Goal: Share content: Share content

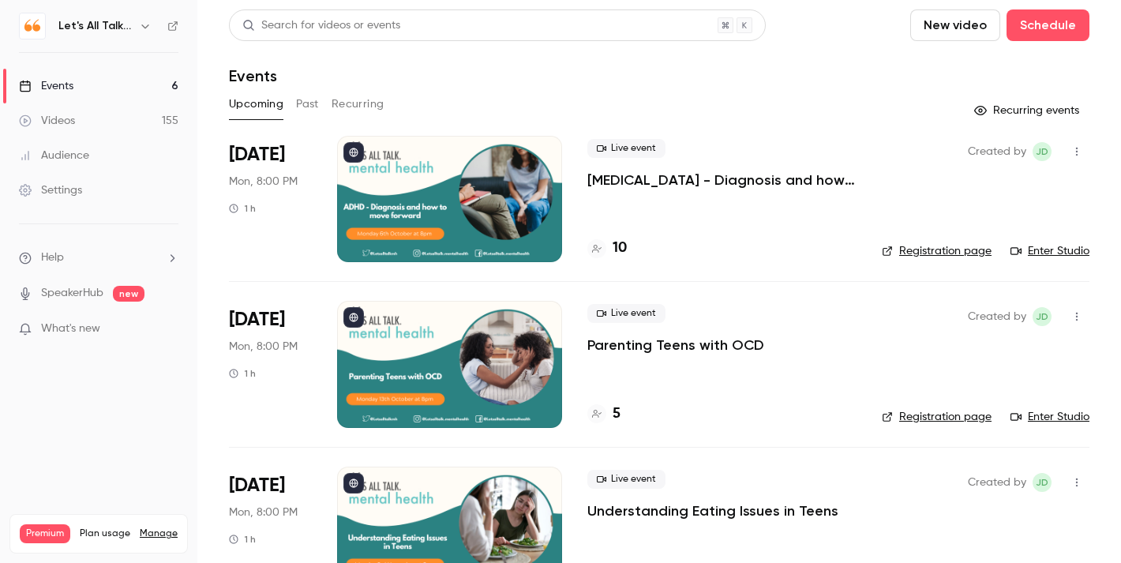
click at [64, 130] on link "Videos 155" at bounding box center [98, 120] width 197 height 35
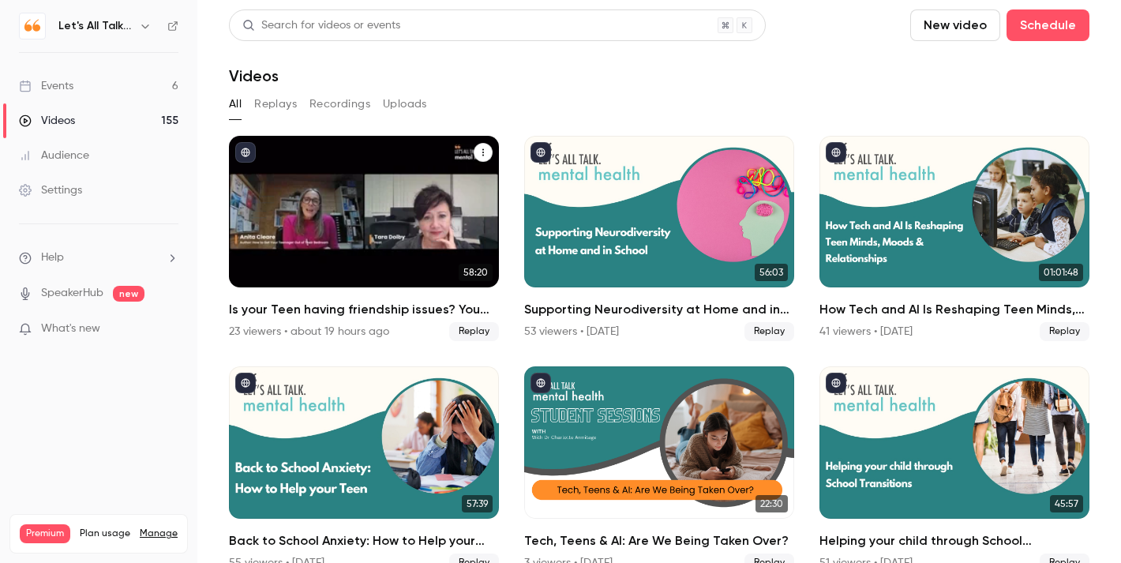
click at [396, 223] on div "Is your Teen having friendship issues? You can help." at bounding box center [364, 212] width 270 height 152
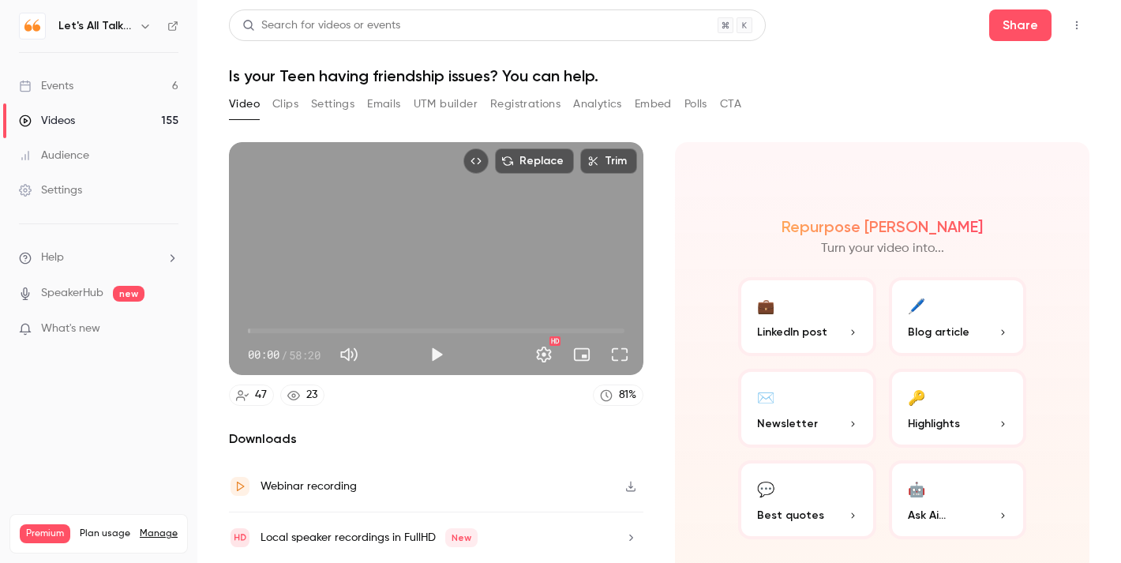
click at [291, 106] on button "Clips" at bounding box center [285, 104] width 26 height 25
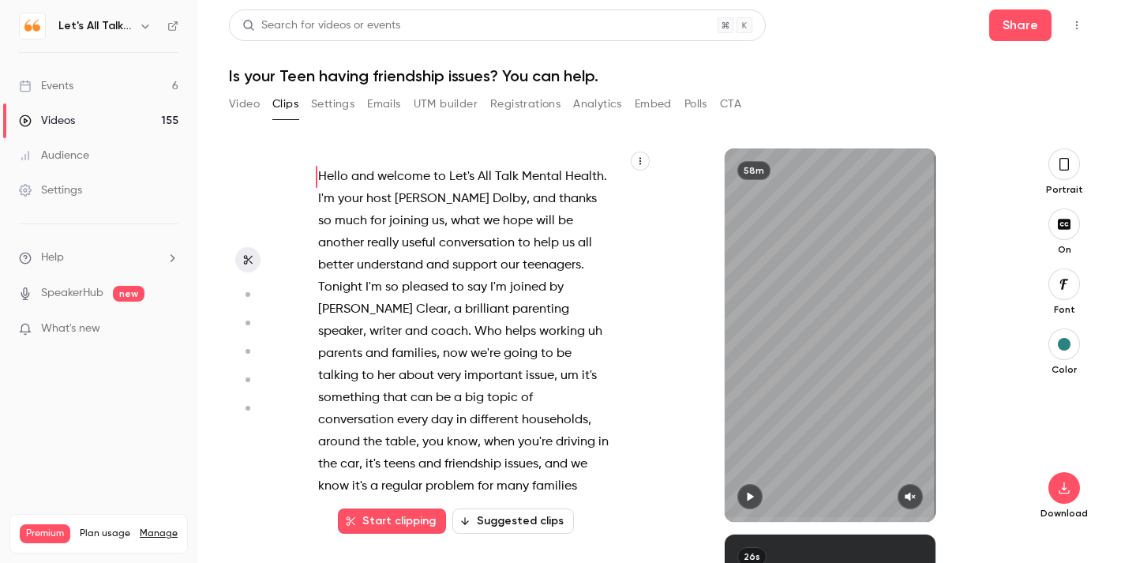
click at [495, 514] on button "Suggested clips" at bounding box center [514, 521] width 122 height 25
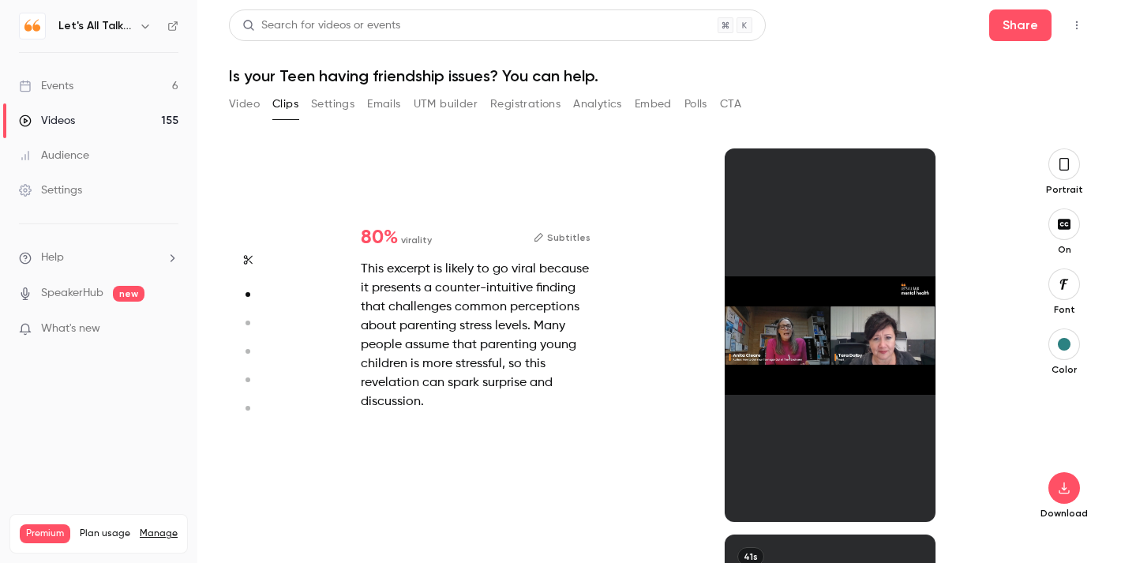
scroll to position [386, 0]
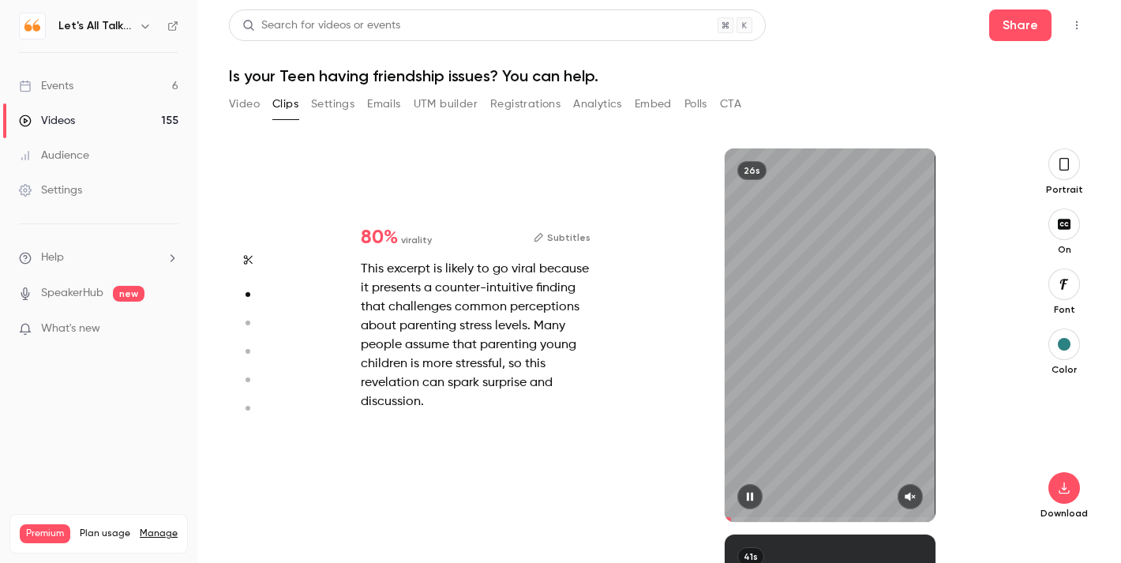
click at [912, 499] on icon "button" at bounding box center [910, 496] width 13 height 11
type input "*"
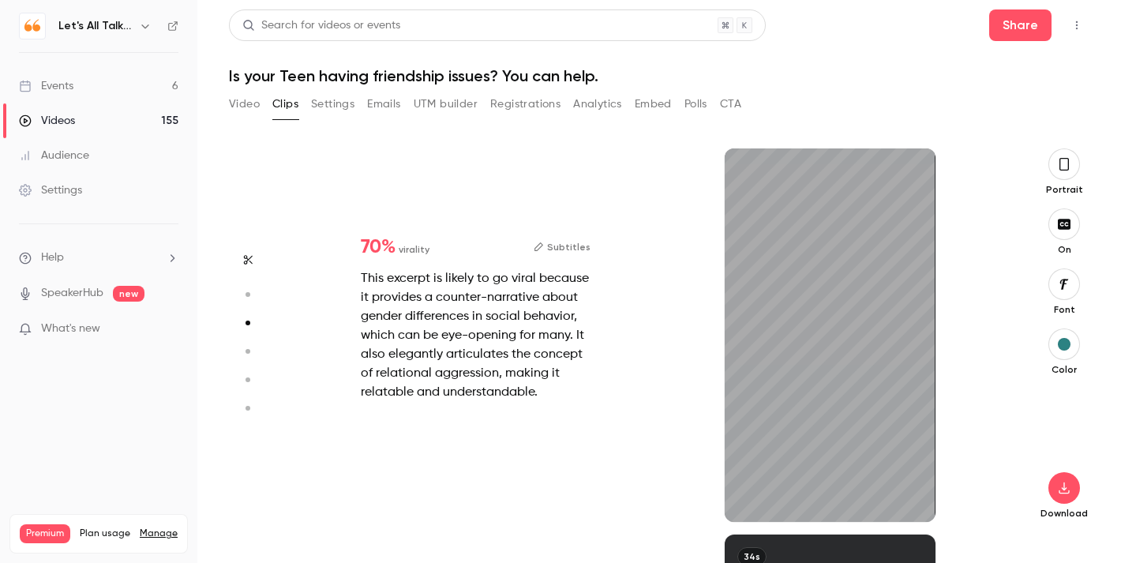
scroll to position [772, 0]
click at [915, 498] on icon "button" at bounding box center [910, 496] width 13 height 11
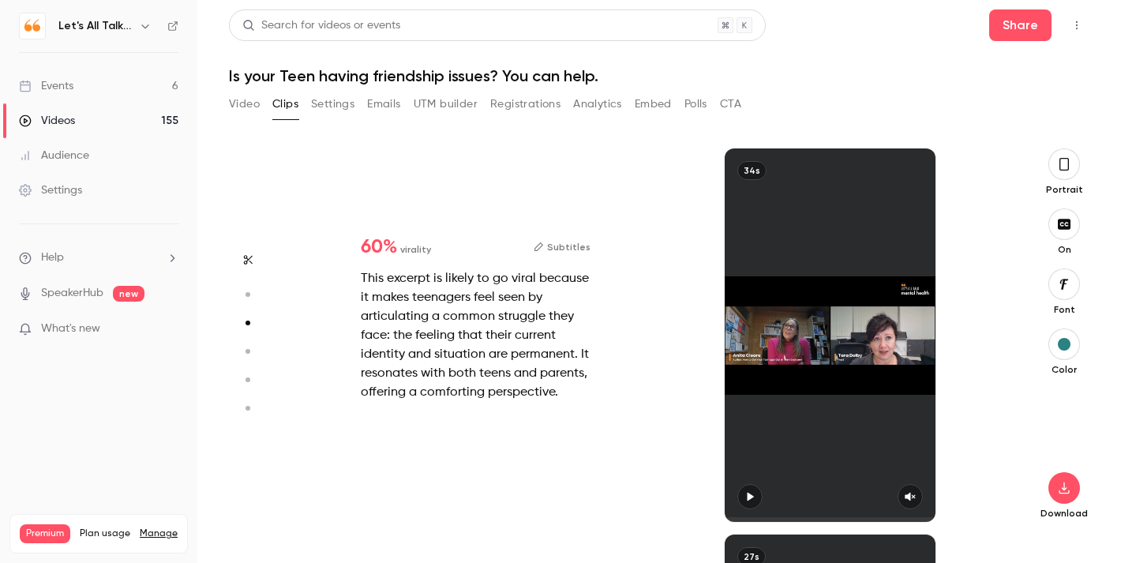
type input "*"
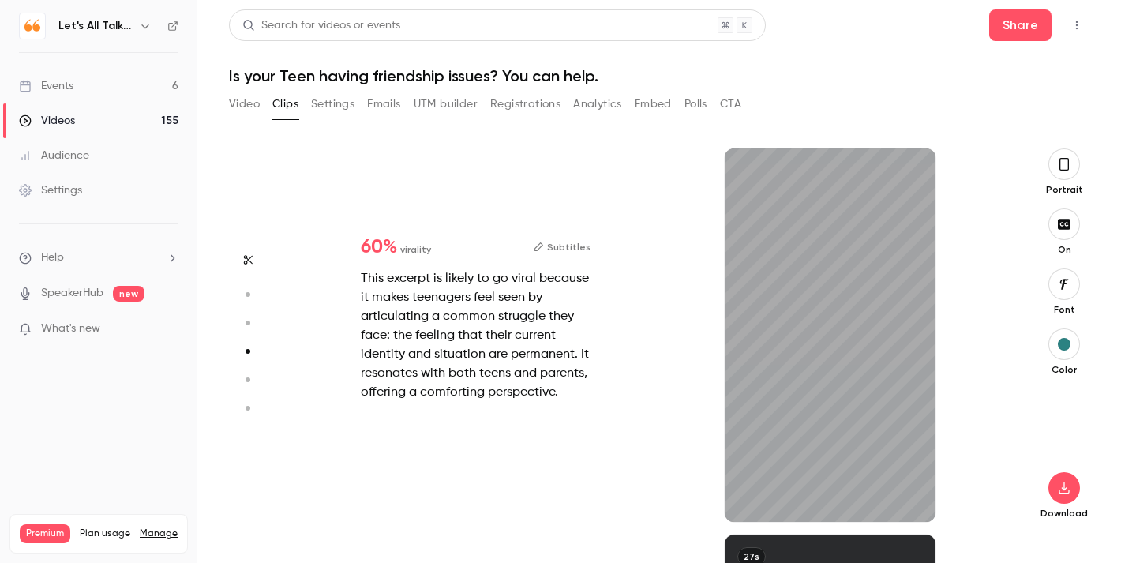
scroll to position [1159, 0]
click at [913, 498] on icon "button" at bounding box center [910, 496] width 13 height 11
type input "*"
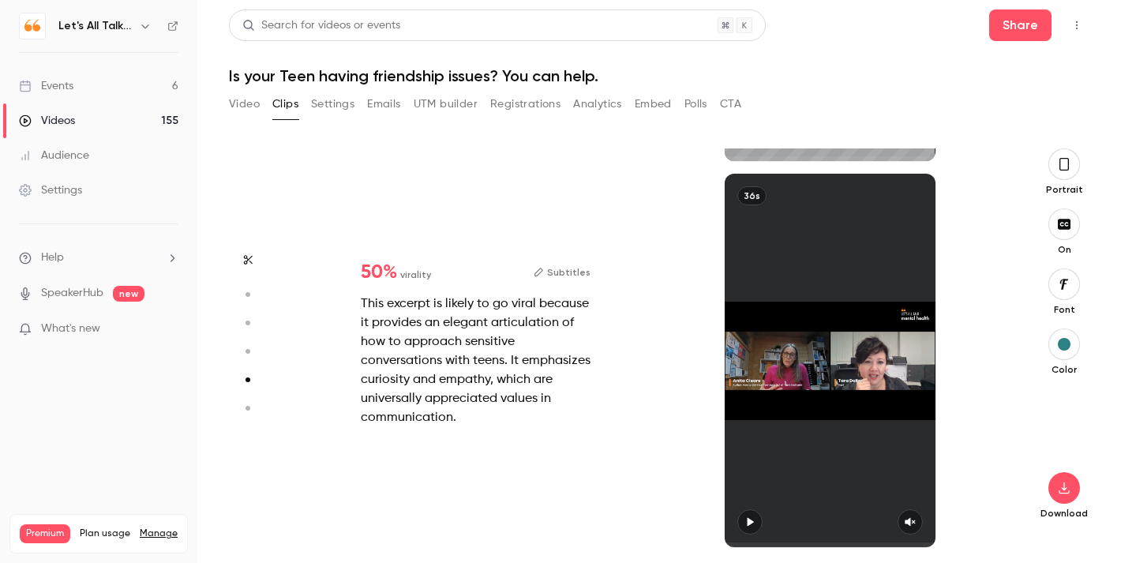
type input "*"
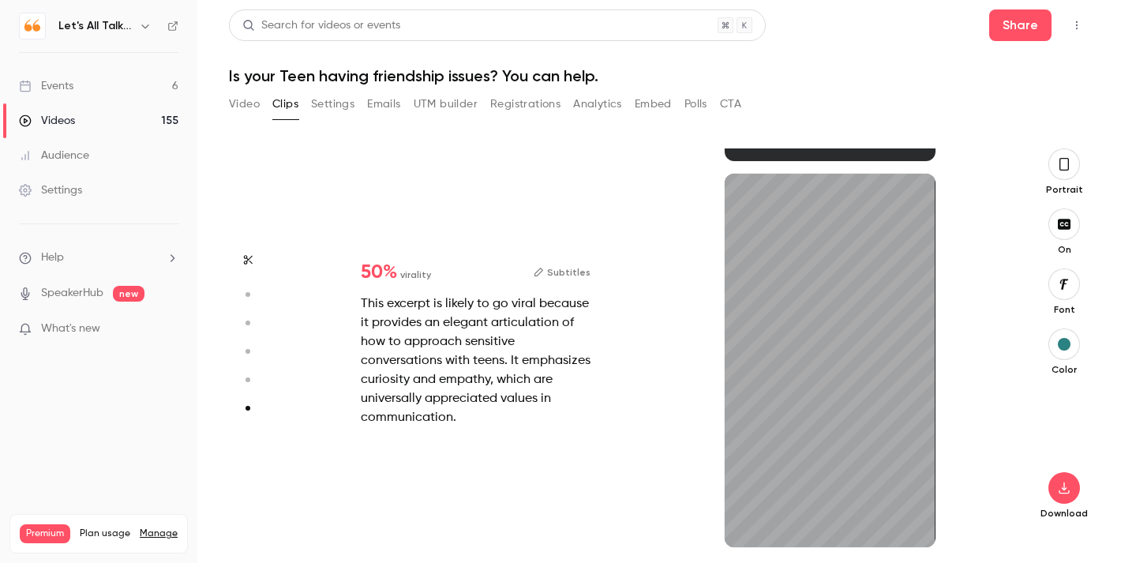
scroll to position [1906, 0]
type input "*"
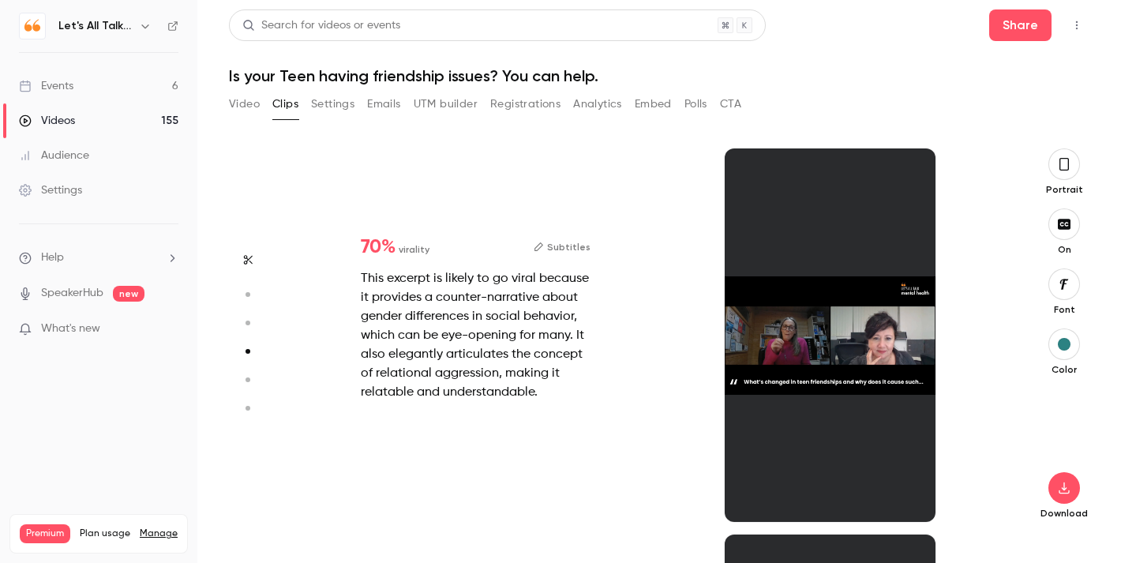
type input "*"
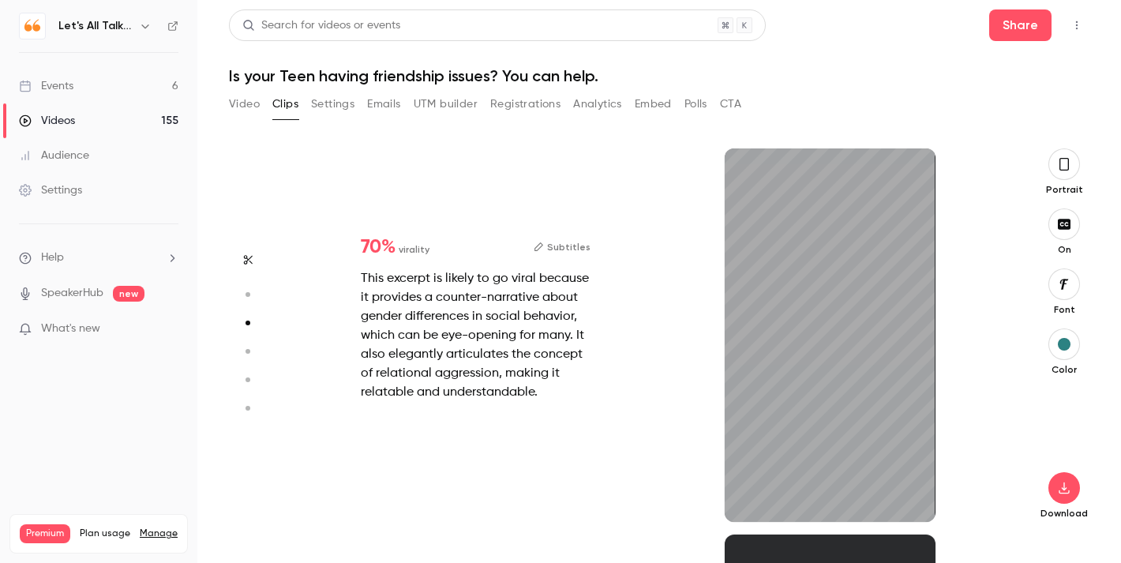
type input "*"
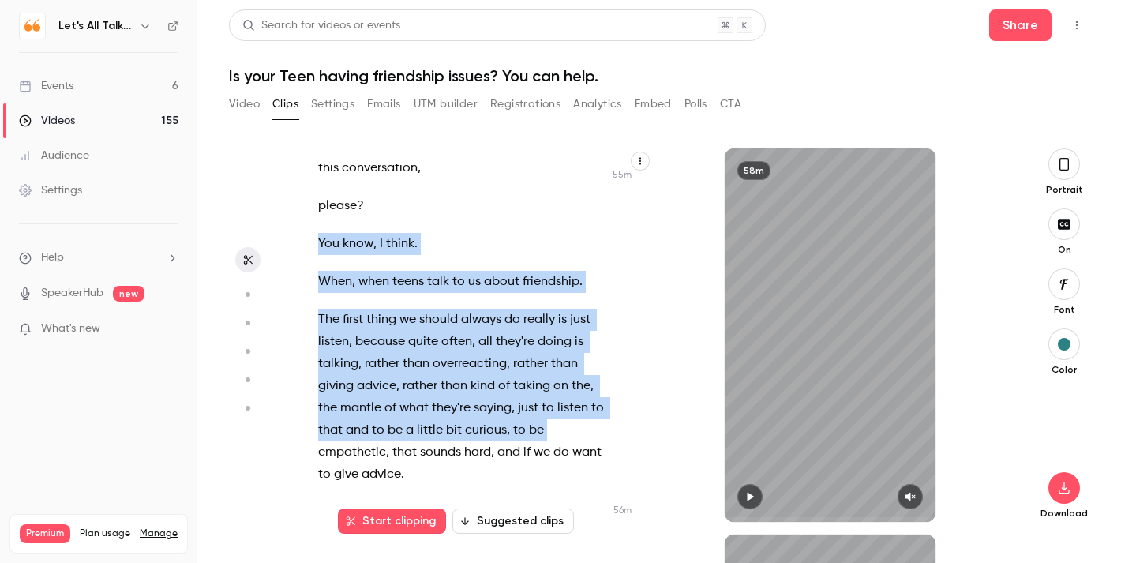
scroll to position [27375, 0]
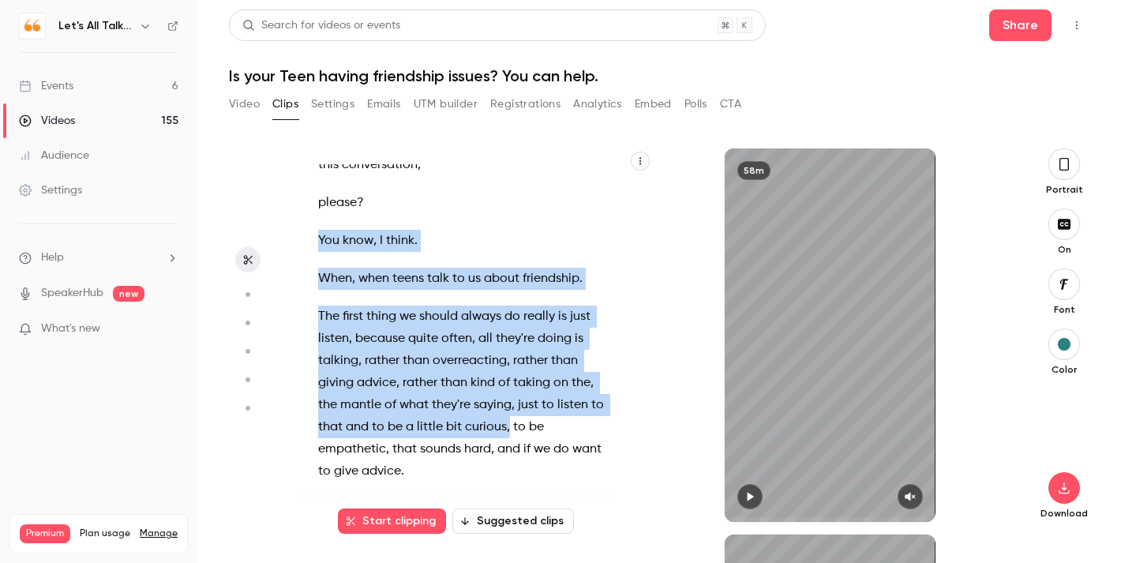
drag, startPoint x: 321, startPoint y: 251, endPoint x: 509, endPoint y: 389, distance: 233.5
click at [509, 389] on div "Hello and welcome to Let's All Talk Mental Health . I'm your host [PERSON_NAME]…" at bounding box center [472, 343] width 347 height 358
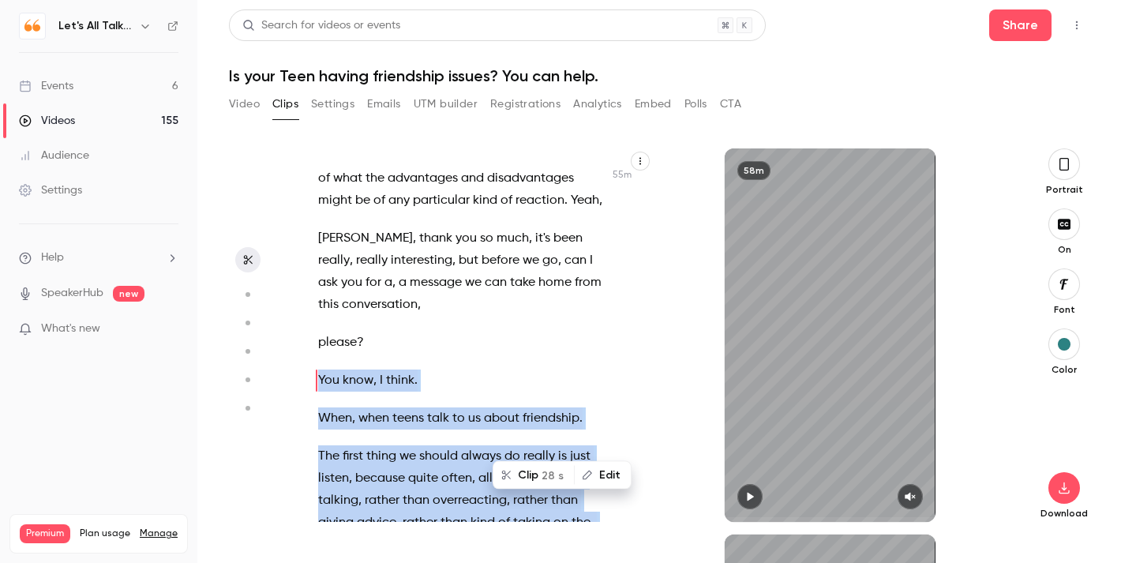
scroll to position [27228, 0]
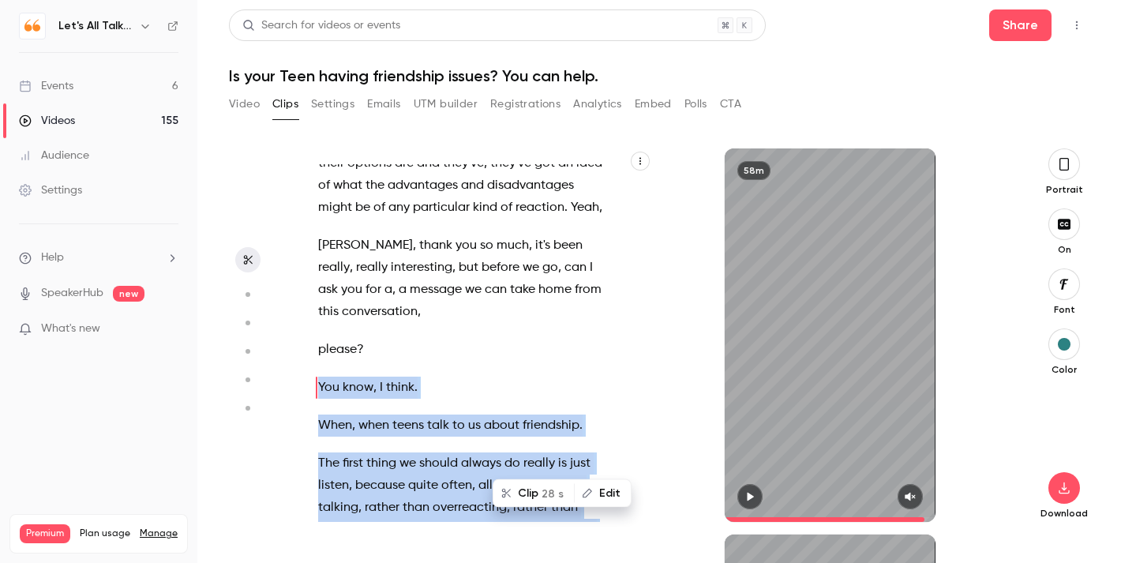
click at [749, 495] on icon "button" at bounding box center [751, 497] width 6 height 9
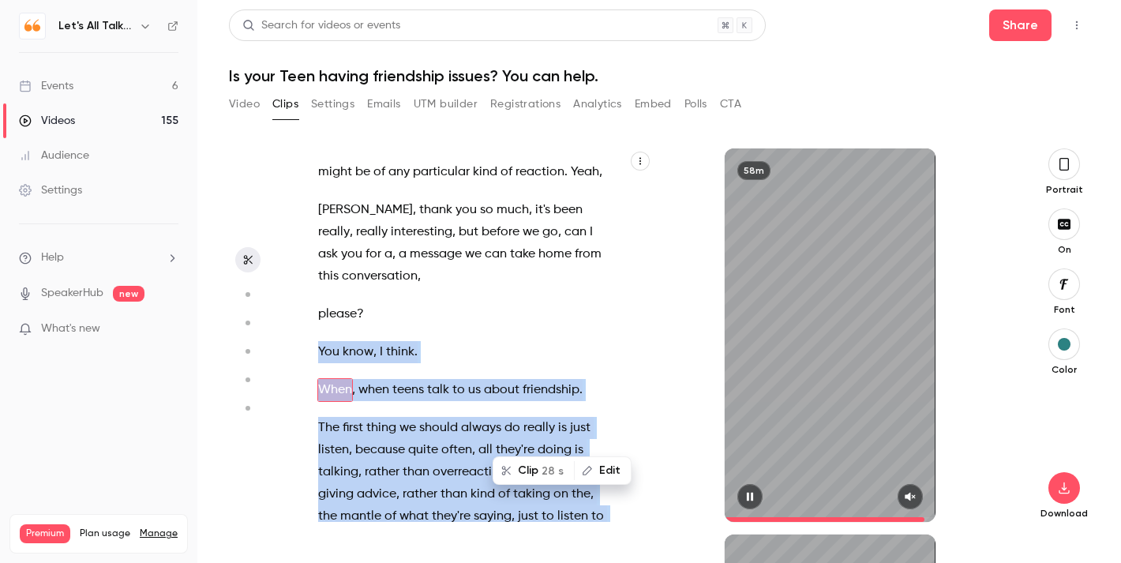
scroll to position [27266, 0]
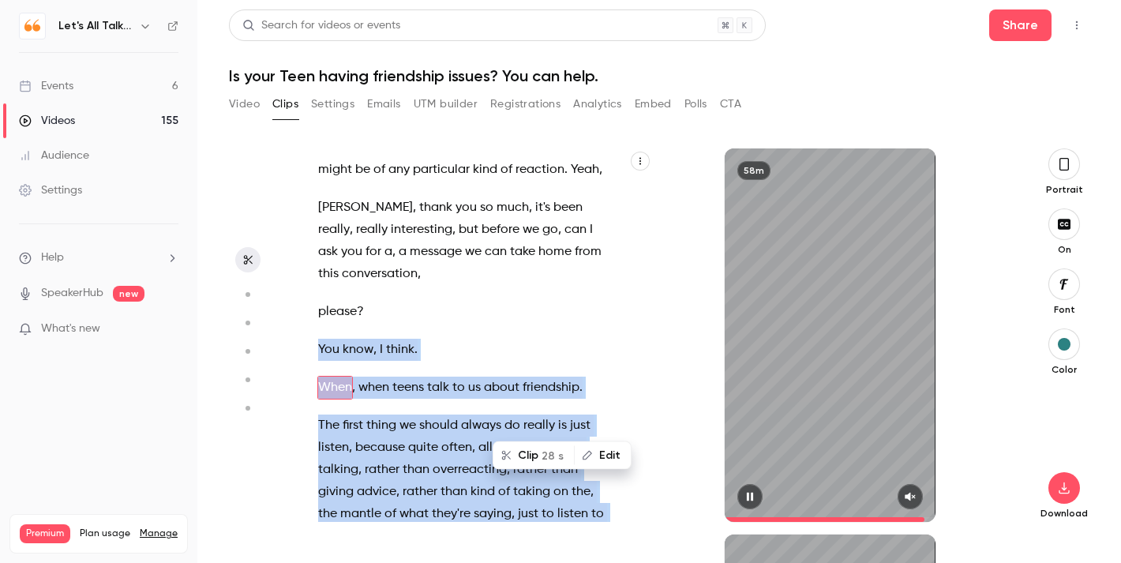
click at [901, 491] on button "button" at bounding box center [910, 496] width 25 height 25
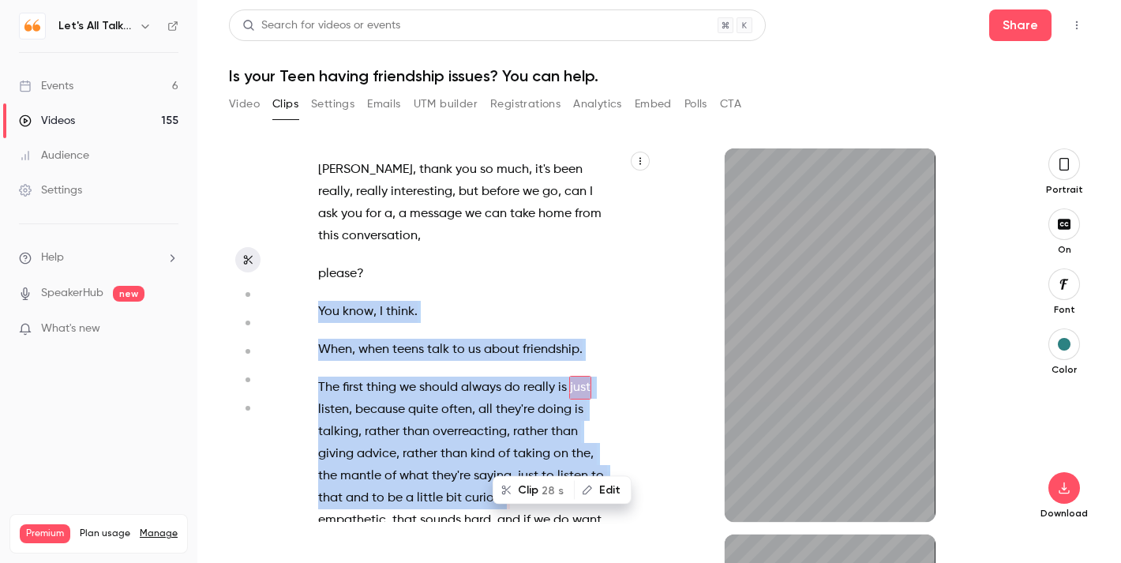
scroll to position [27326, 0]
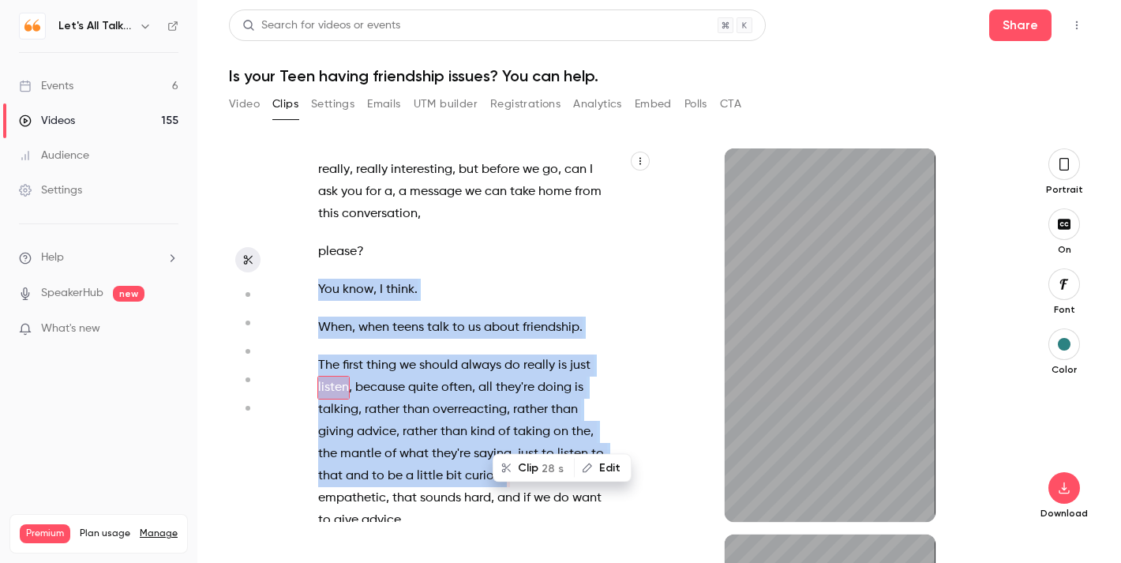
click at [1066, 167] on icon "button" at bounding box center [1064, 164] width 13 height 17
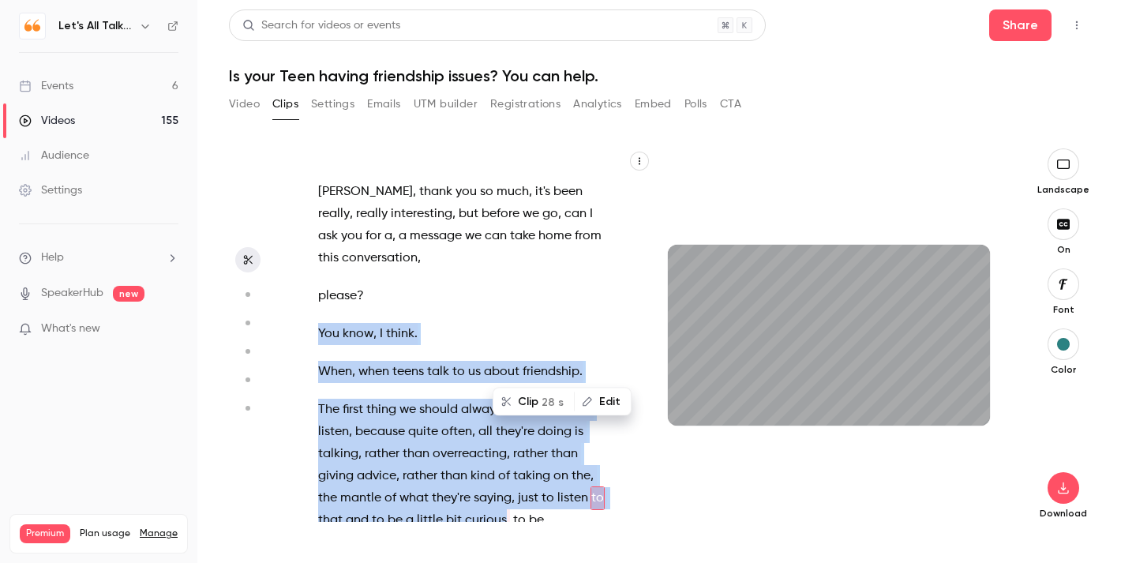
scroll to position [27415, 0]
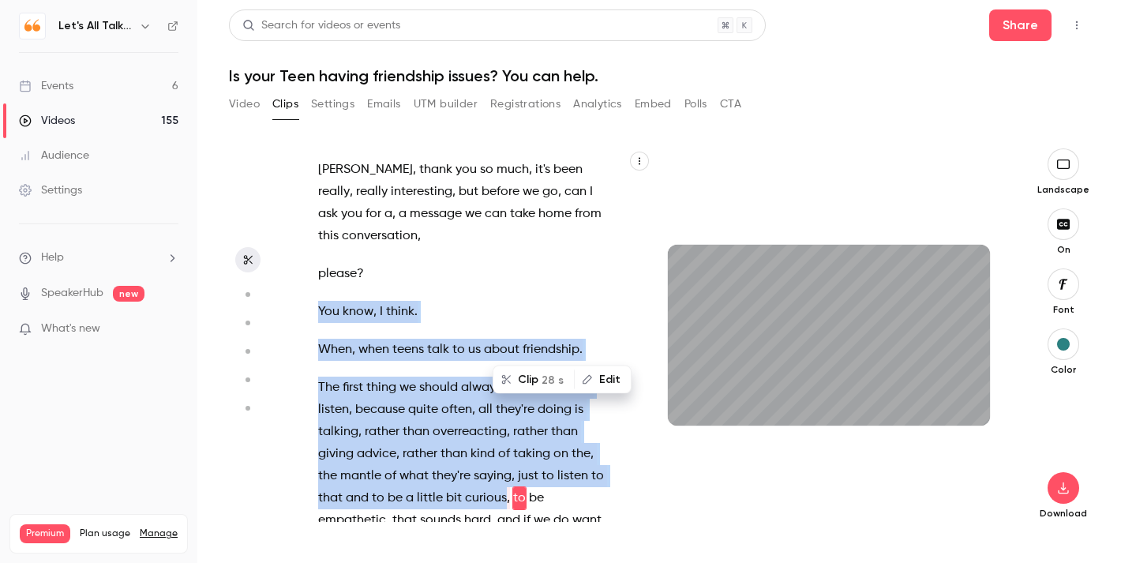
click at [537, 378] on button "Clip 28 s" at bounding box center [533, 379] width 79 height 25
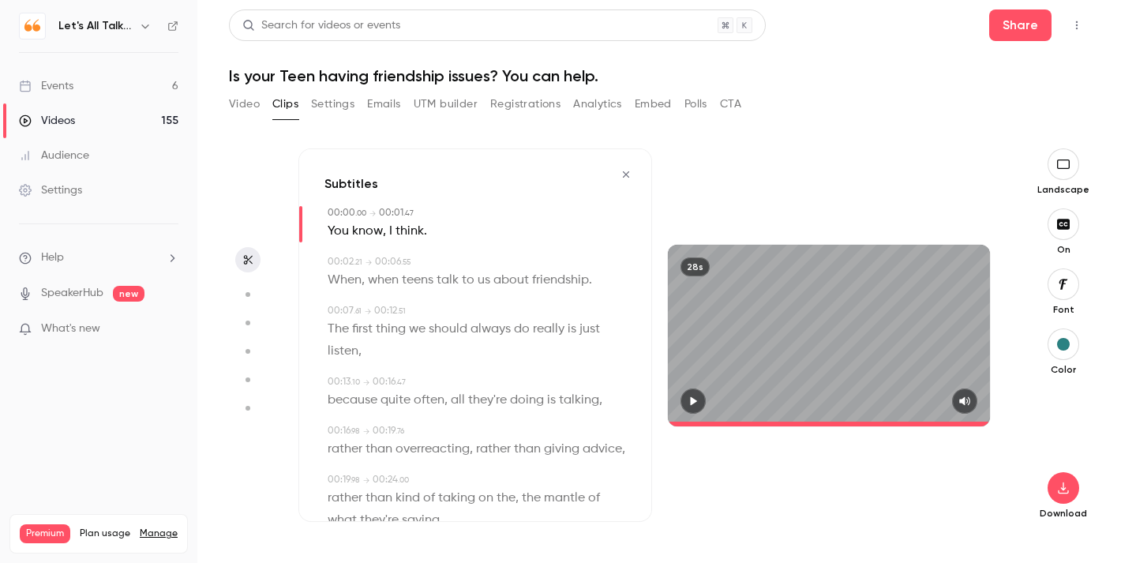
type input "*"
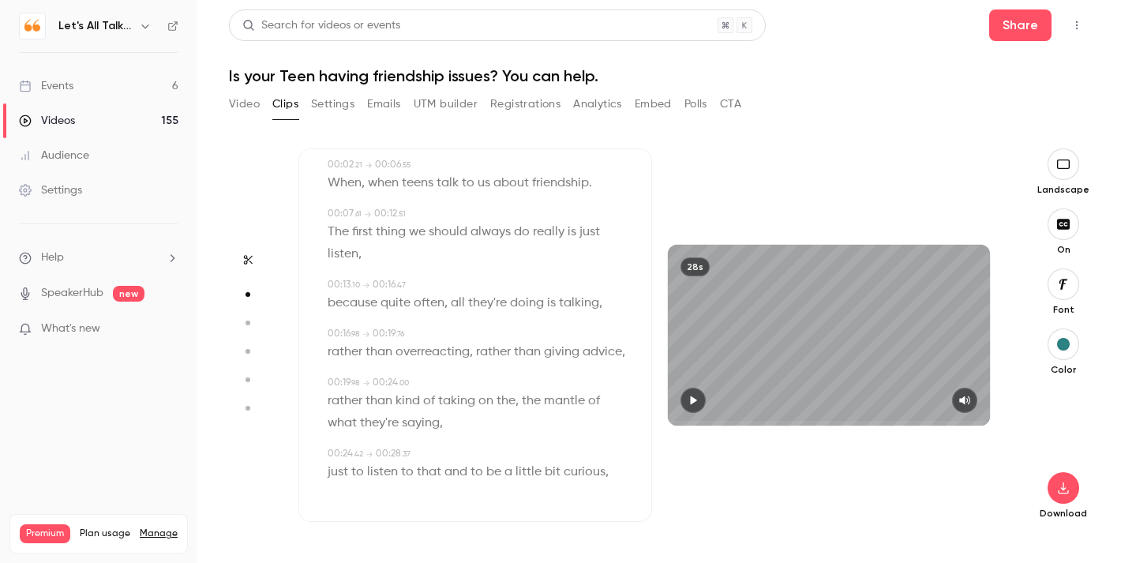
type input "*"
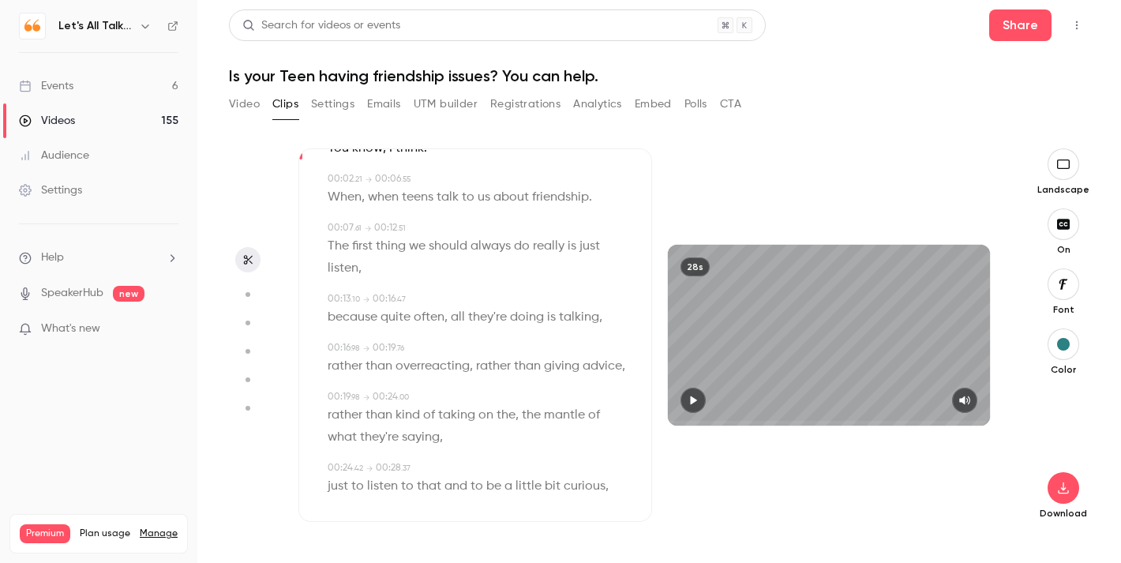
scroll to position [82, 0]
click at [702, 398] on button "button" at bounding box center [693, 400] width 25 height 25
click at [789, 375] on div "28s" at bounding box center [829, 336] width 322 height 182
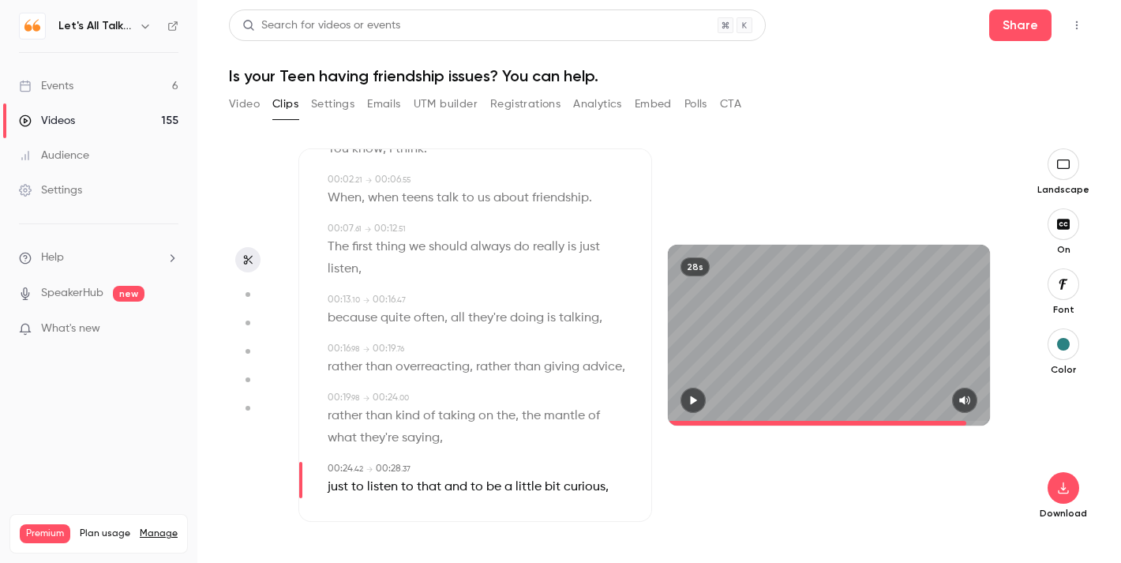
drag, startPoint x: 693, startPoint y: 423, endPoint x: 968, endPoint y: 427, distance: 274.9
click at [969, 429] on div "28s" at bounding box center [829, 335] width 354 height 374
click at [697, 399] on icon "button" at bounding box center [693, 400] width 13 height 11
click at [1069, 490] on icon "button" at bounding box center [1063, 489] width 10 height 12
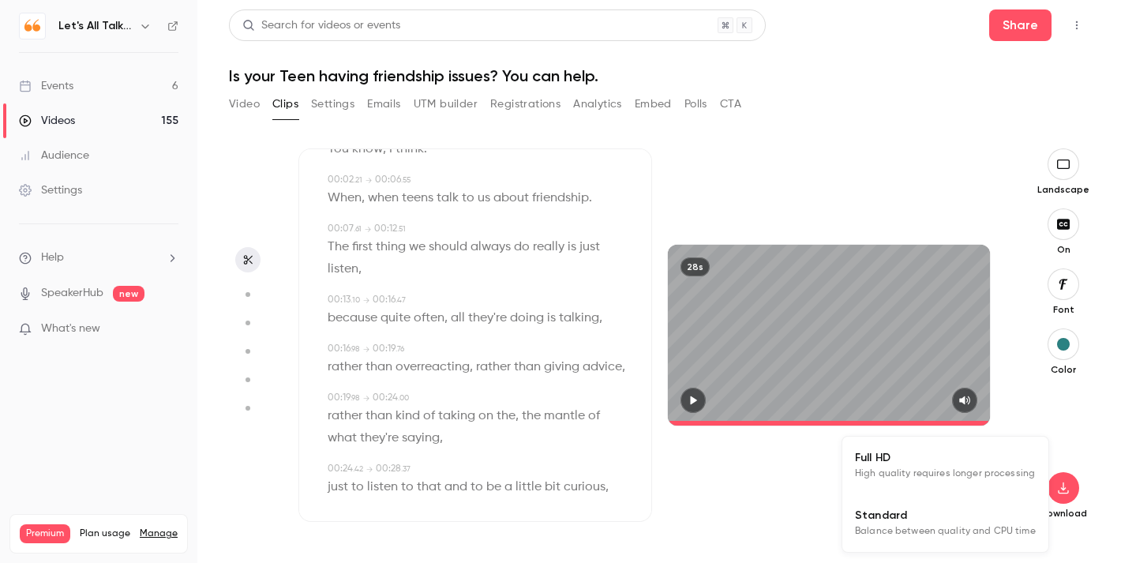
click at [907, 463] on span "Full HD" at bounding box center [945, 457] width 181 height 17
type input "****"
click at [1072, 486] on icon "button" at bounding box center [1063, 488] width 19 height 13
click at [942, 480] on span "High quality requires longer processing" at bounding box center [945, 474] width 180 height 16
click at [236, 105] on button "Video" at bounding box center [244, 104] width 31 height 25
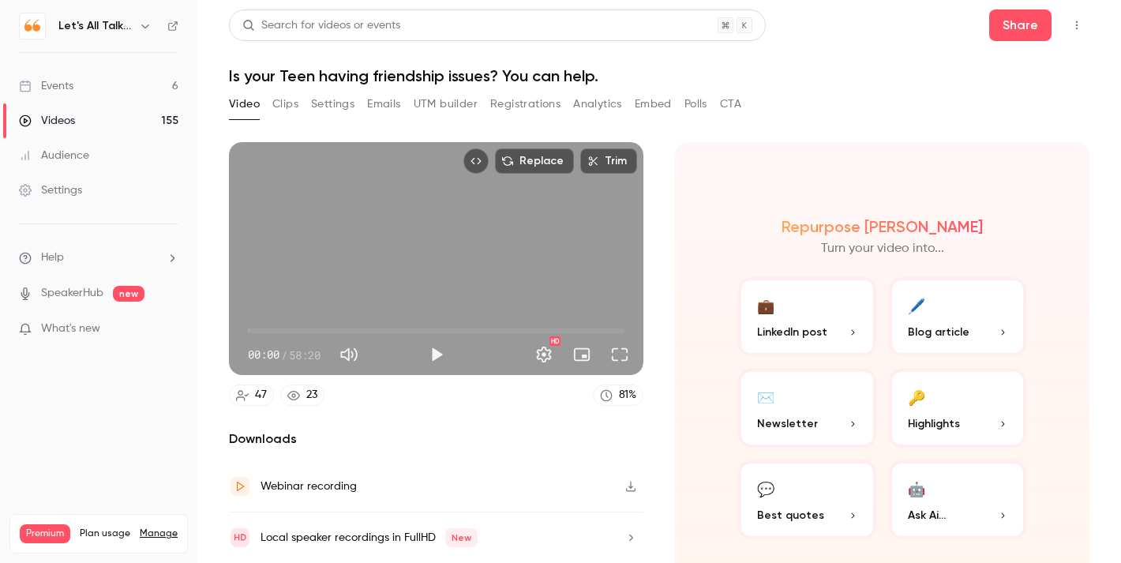
click at [807, 328] on span "LinkedIn post" at bounding box center [792, 332] width 70 height 17
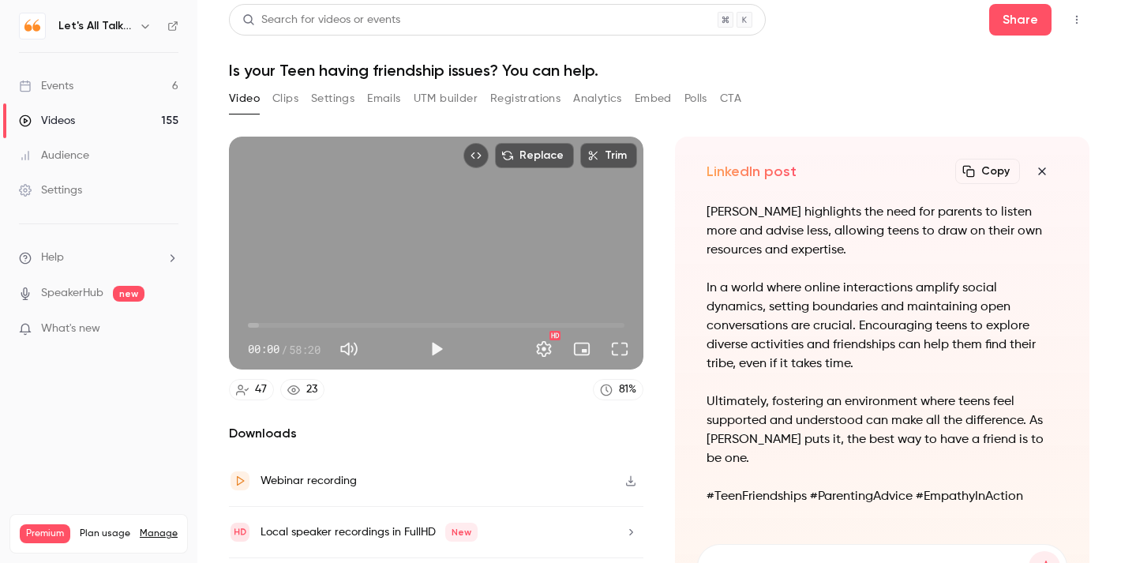
scroll to position [18, 0]
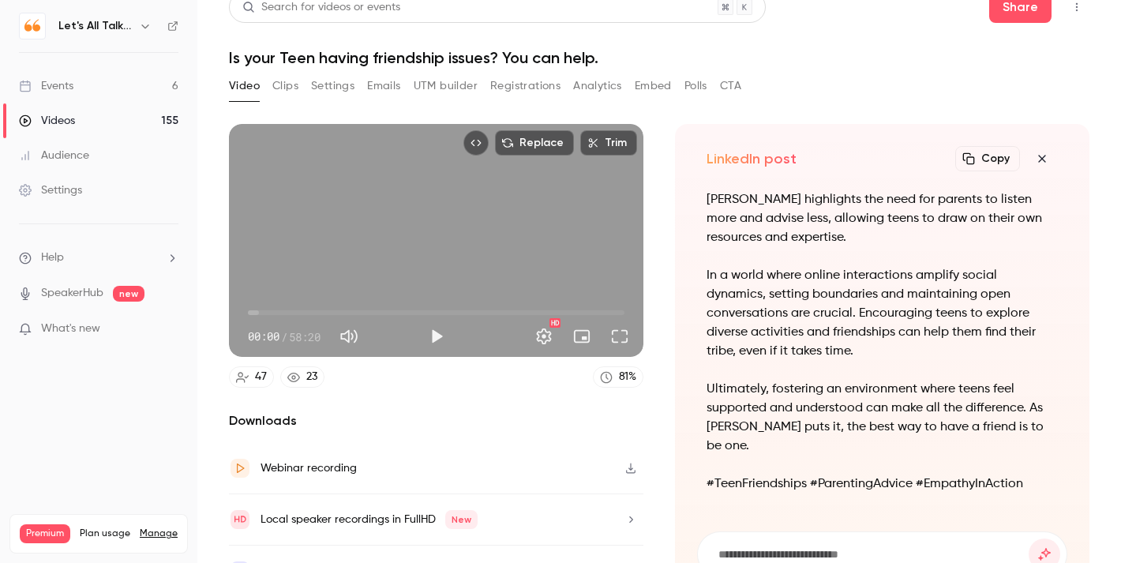
click at [994, 156] on button "Copy" at bounding box center [988, 158] width 65 height 25
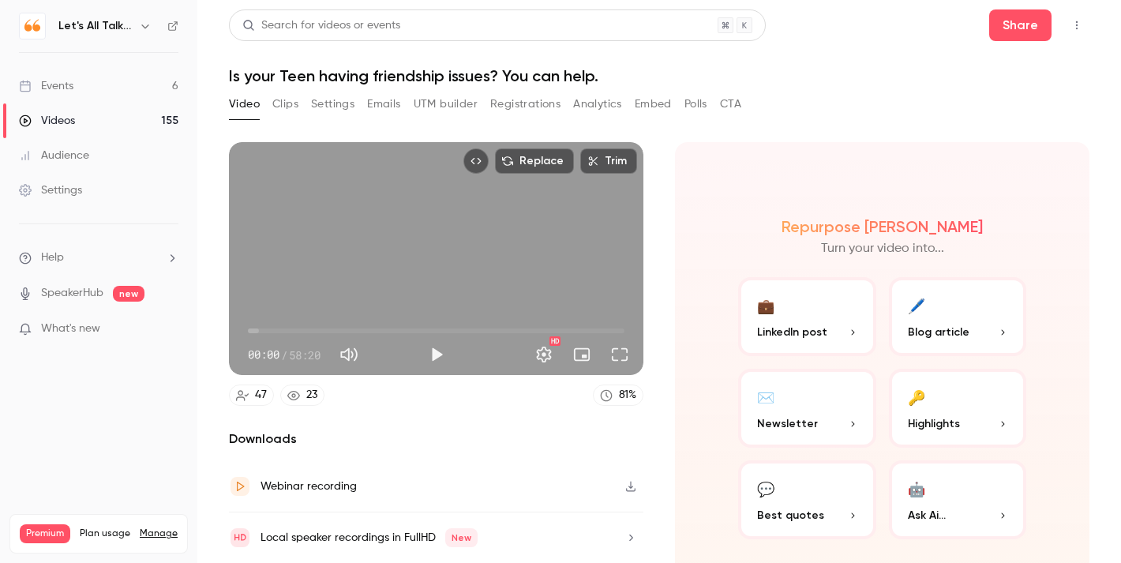
click at [50, 122] on div "Videos" at bounding box center [47, 121] width 56 height 16
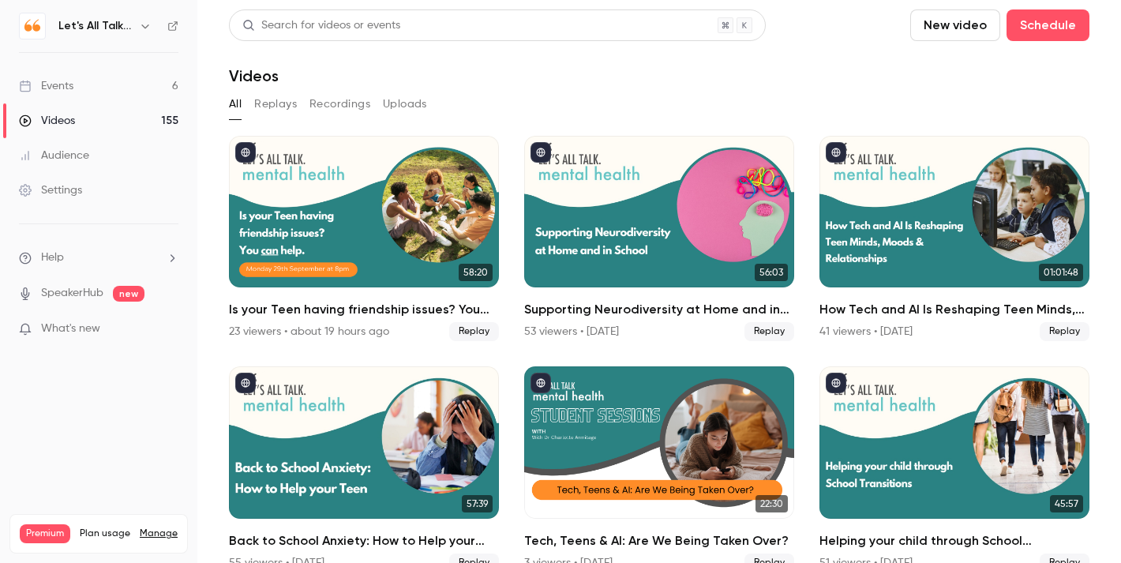
click at [75, 92] on link "Events 6" at bounding box center [98, 86] width 197 height 35
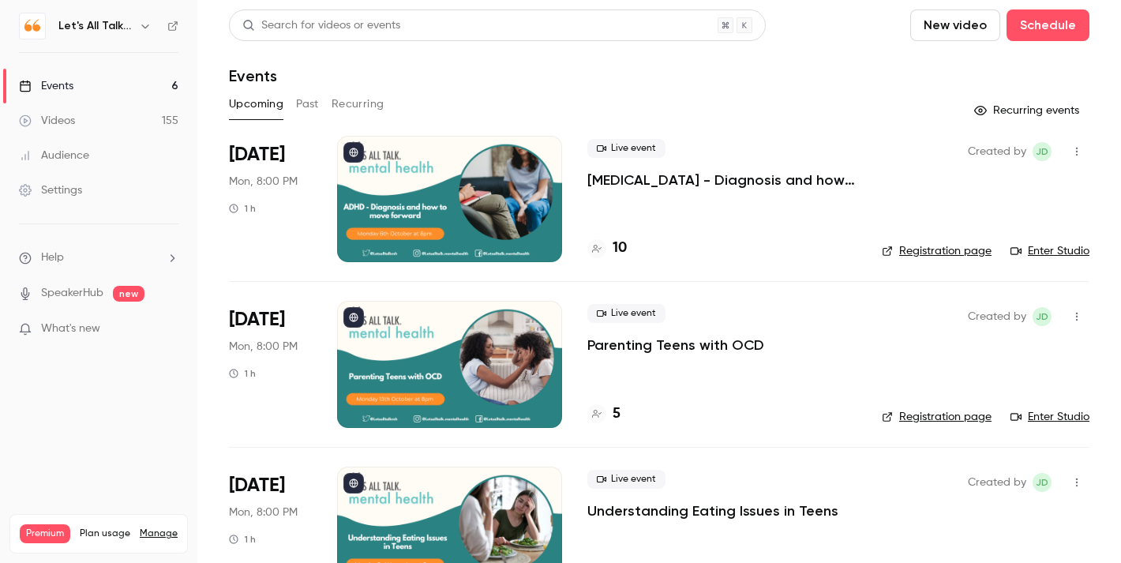
click at [431, 208] on div at bounding box center [449, 199] width 225 height 126
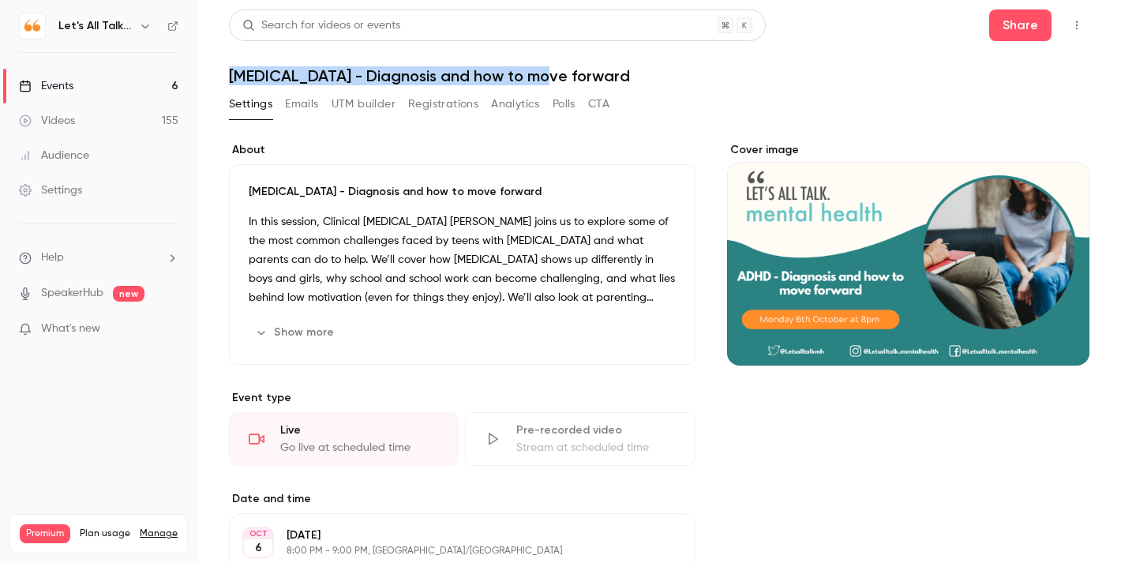
drag, startPoint x: 551, startPoint y: 77, endPoint x: 229, endPoint y: 81, distance: 322.2
click at [229, 81] on h1 "[MEDICAL_DATA] - Diagnosis and how to move forward" at bounding box center [659, 75] width 861 height 19
copy h1 "[MEDICAL_DATA] - Diagnosis and how to move forward"
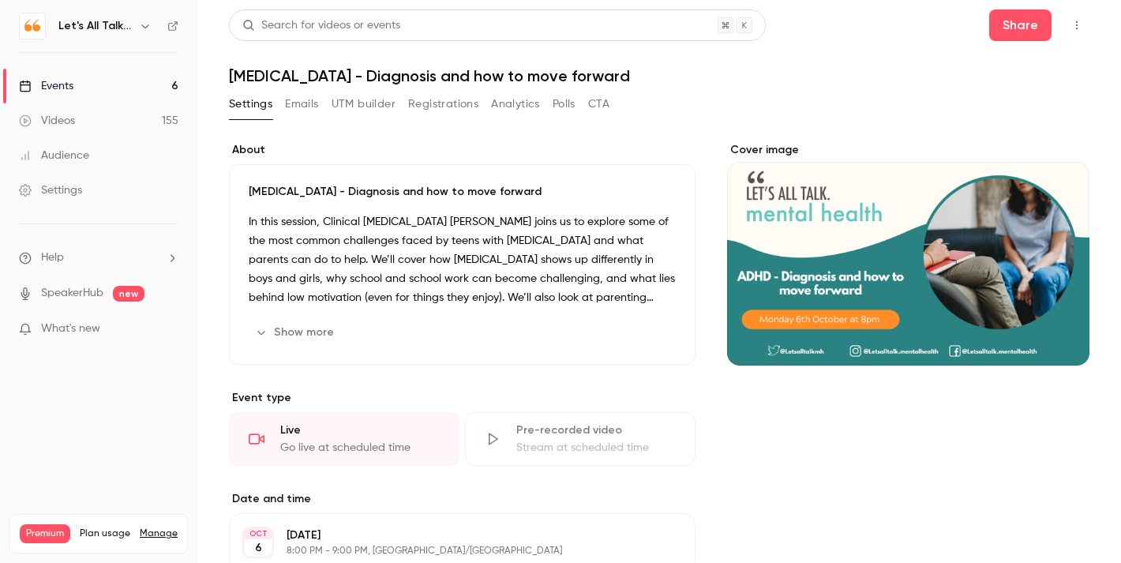
click at [591, 227] on p "In this session, Clinical Psychologist Dr Diana Goldsmith joins us to explore s…" at bounding box center [462, 259] width 427 height 95
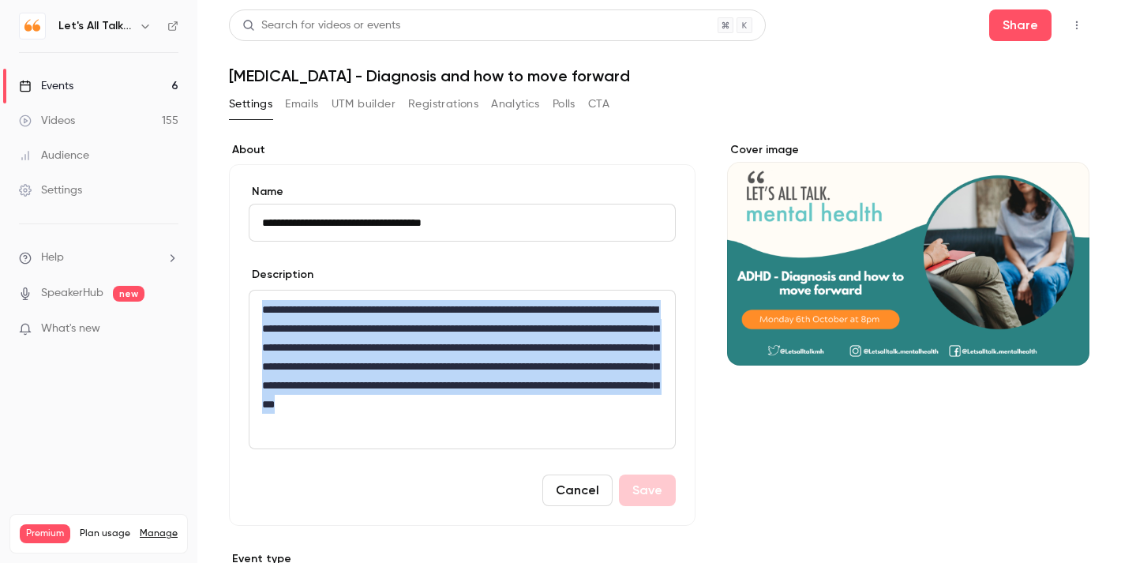
drag, startPoint x: 513, startPoint y: 423, endPoint x: 255, endPoint y: 303, distance: 283.7
click at [255, 303] on div "**********" at bounding box center [463, 370] width 426 height 158
copy p "**********"
